Goal: Information Seeking & Learning: Find specific fact

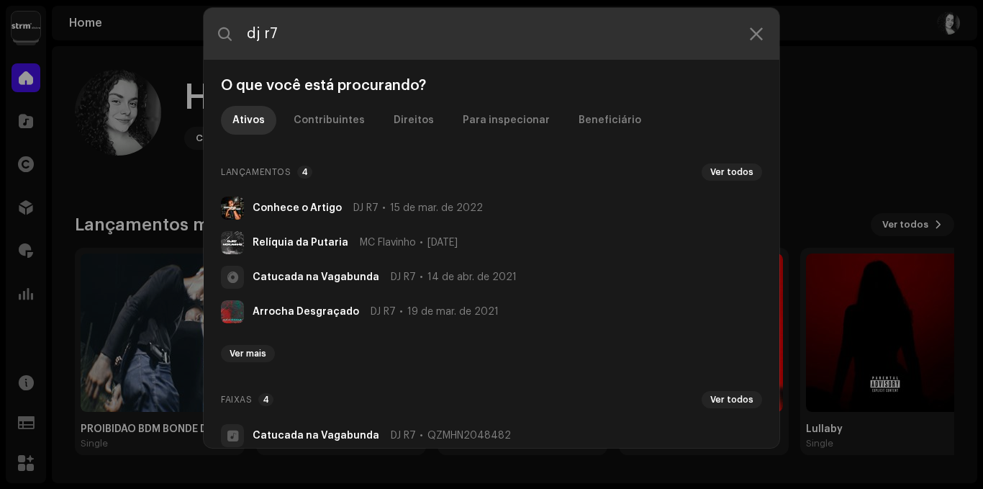
drag, startPoint x: 291, startPoint y: 38, endPoint x: 240, endPoint y: 38, distance: 51.8
click at [240, 38] on input "dj r7" at bounding box center [492, 34] width 576 height 52
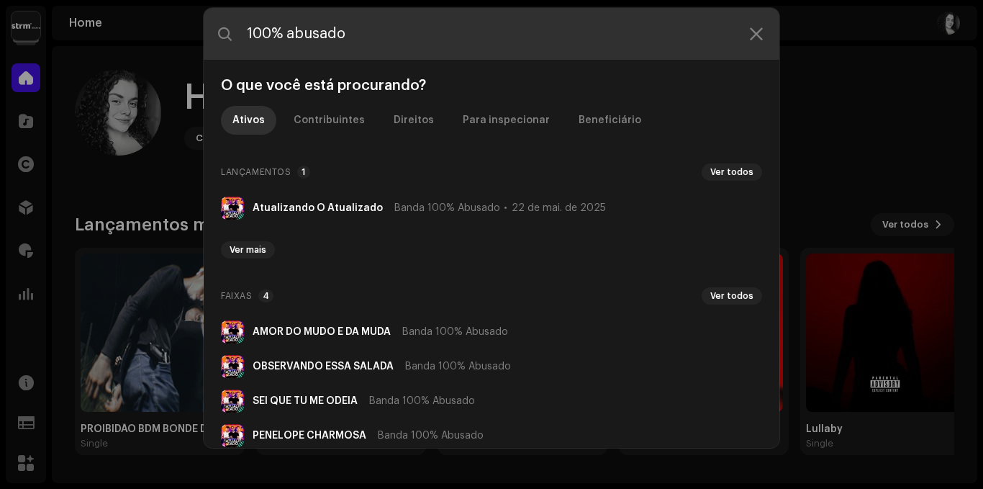
drag, startPoint x: 358, startPoint y: 36, endPoint x: 244, endPoint y: 29, distance: 113.9
click at [244, 29] on input "100% abusado" at bounding box center [492, 34] width 576 height 52
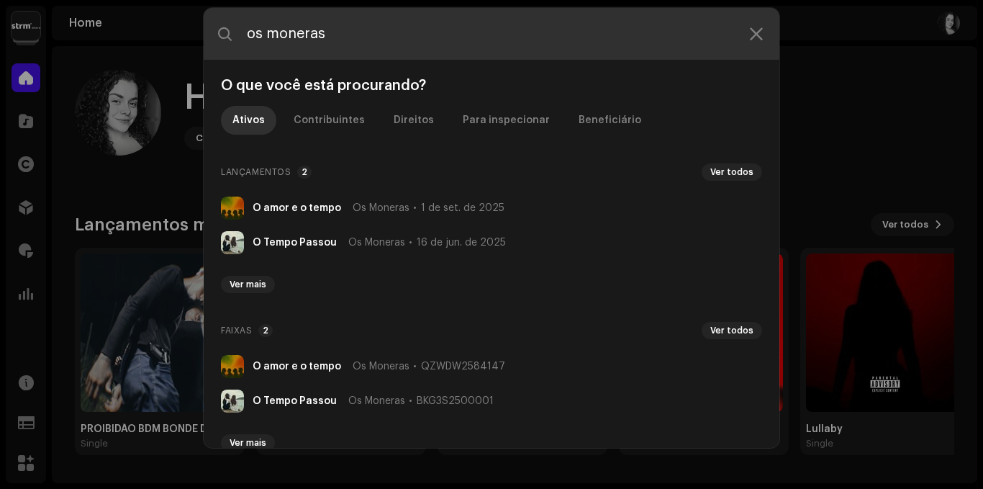
drag, startPoint x: 367, startPoint y: 32, endPoint x: 224, endPoint y: 21, distance: 142.9
click at [227, 21] on input "os moneras" at bounding box center [492, 34] width 576 height 52
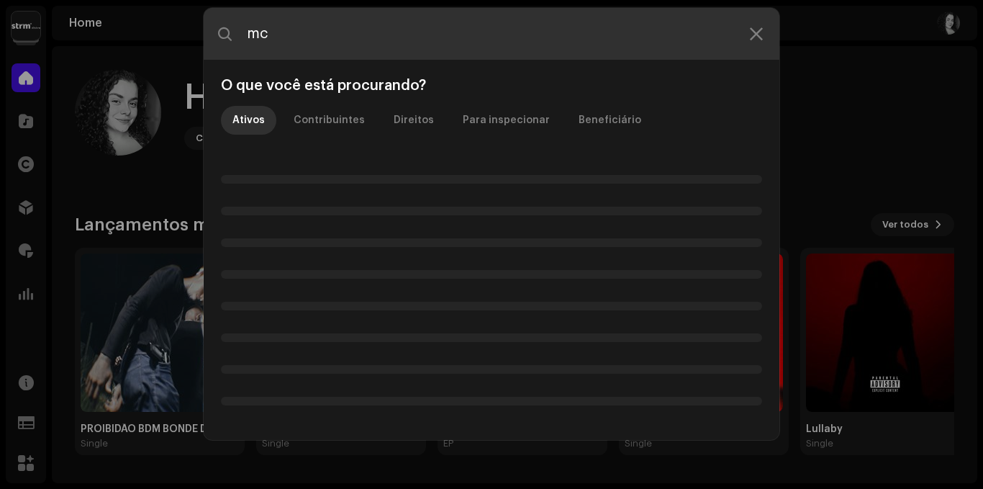
type input "m"
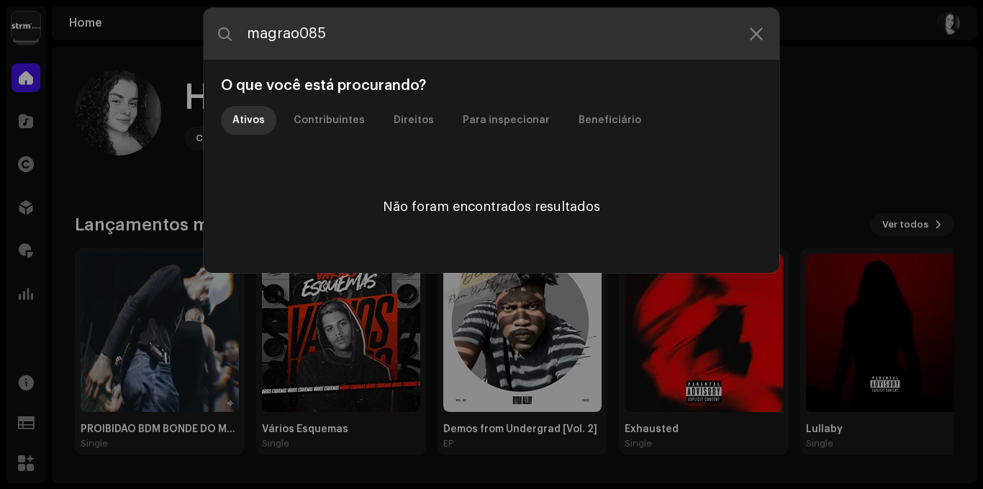
drag, startPoint x: 330, startPoint y: 48, endPoint x: 215, endPoint y: 53, distance: 115.2
click at [215, 53] on input "magrao085" at bounding box center [492, 34] width 576 height 52
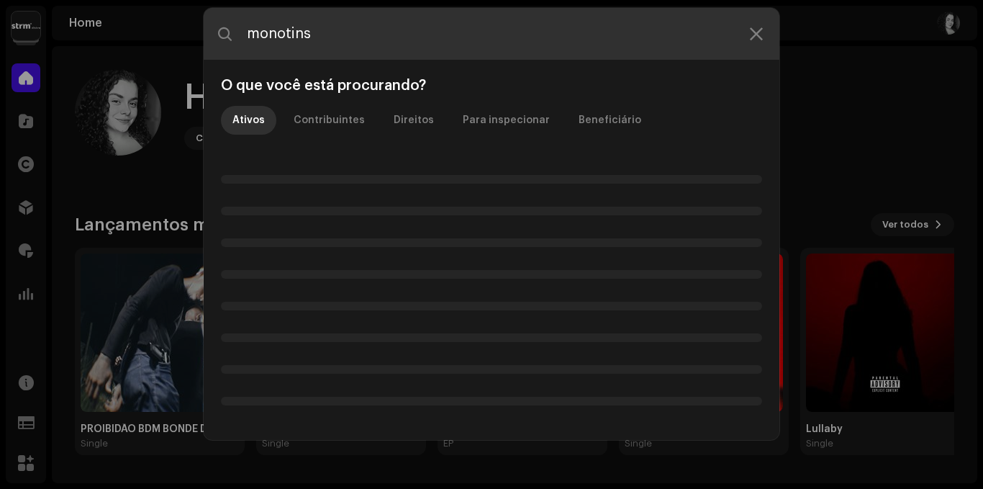
type input "monotins"
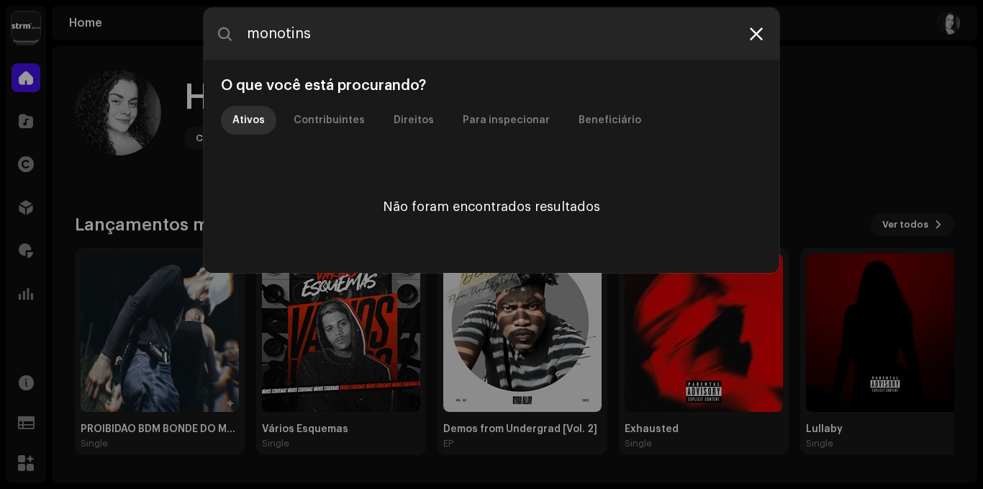
click at [753, 32] on icon at bounding box center [756, 34] width 13 height 12
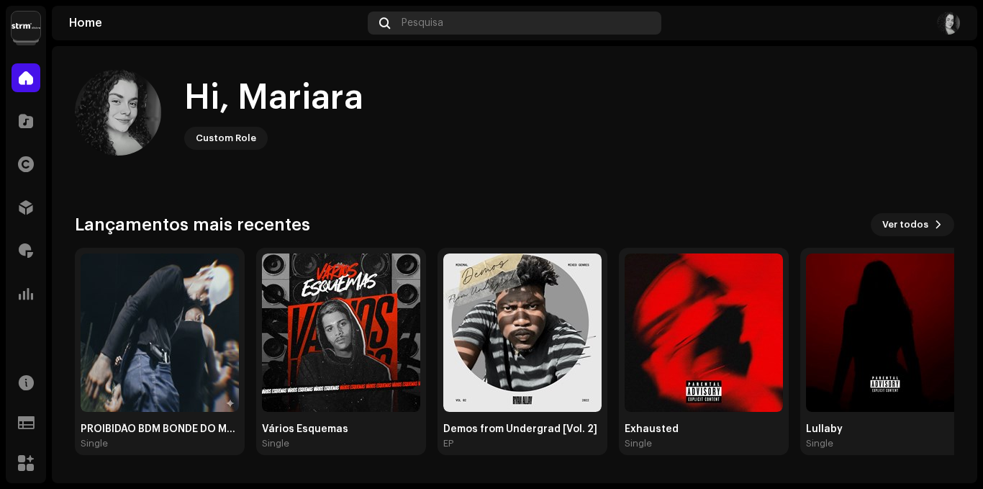
click at [451, 21] on div "Pesquisa" at bounding box center [514, 23] width 293 height 23
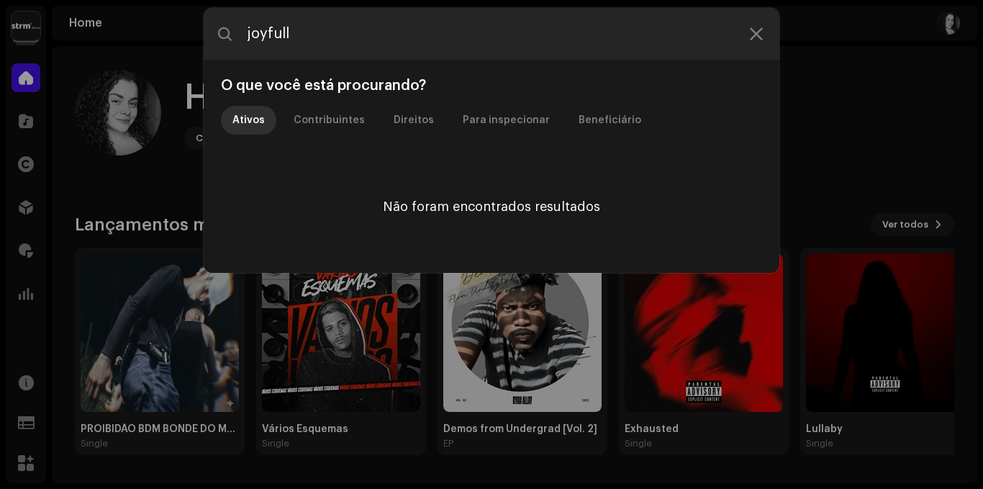
type input "joyfull"
